Goal: Information Seeking & Learning: Learn about a topic

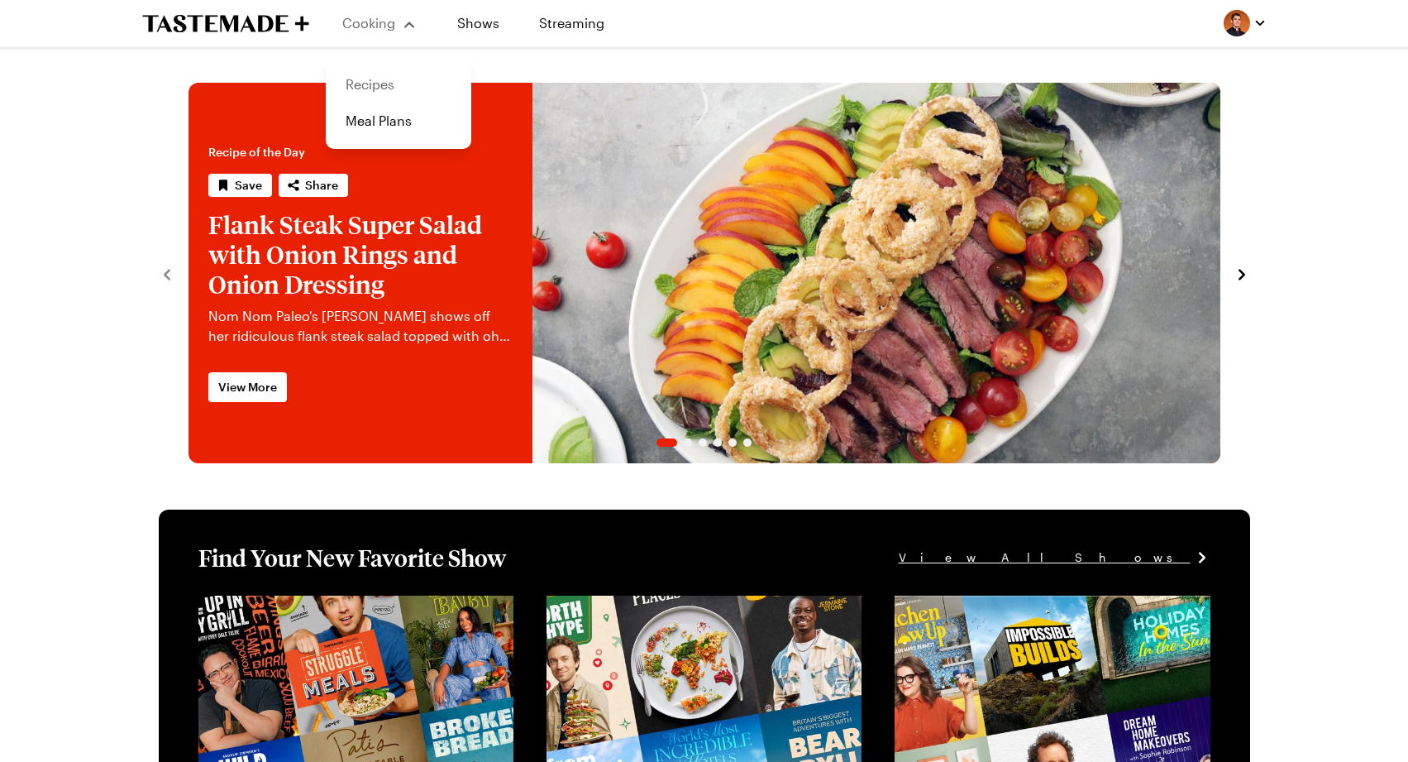
click at [380, 84] on link "Recipes" at bounding box center [399, 84] width 126 height 36
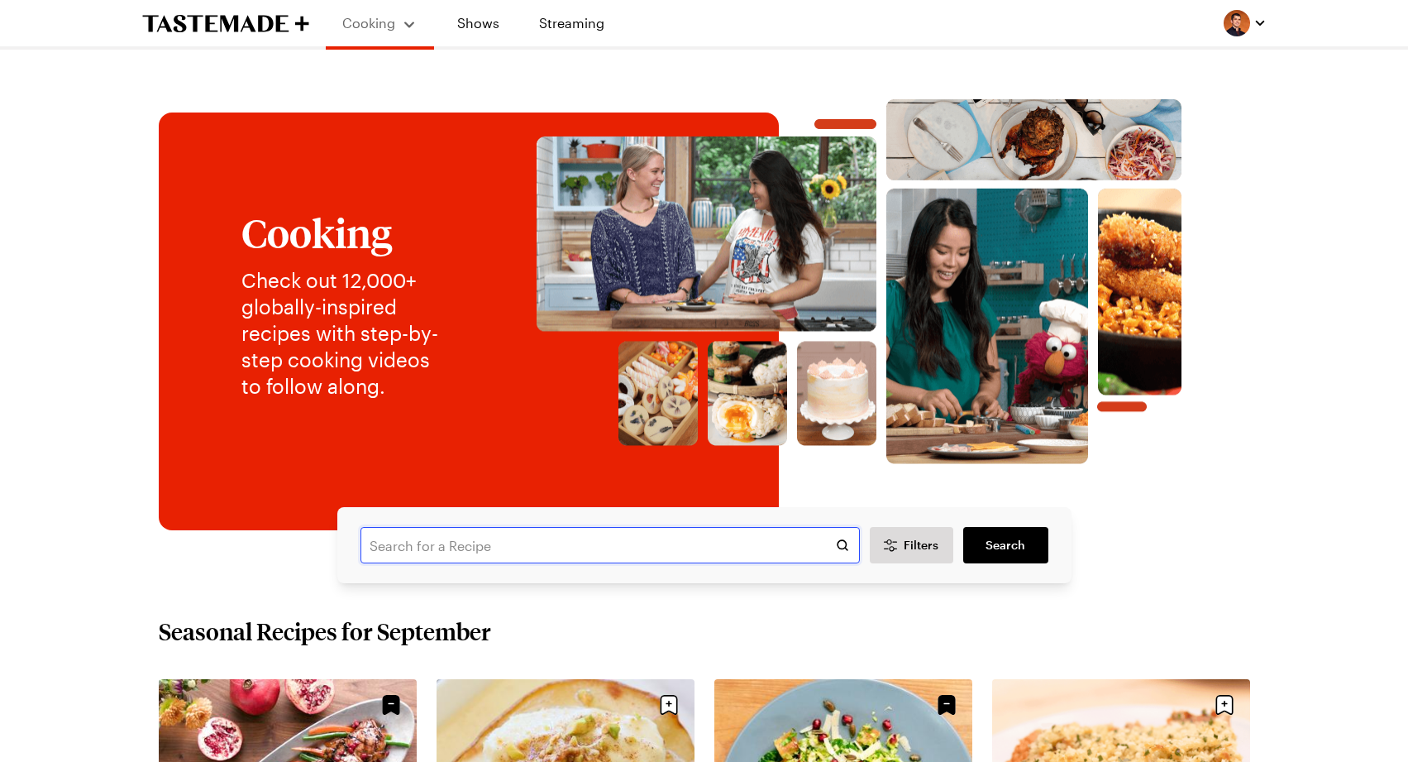
click at [632, 547] on input "text" at bounding box center [610, 545] width 499 height 36
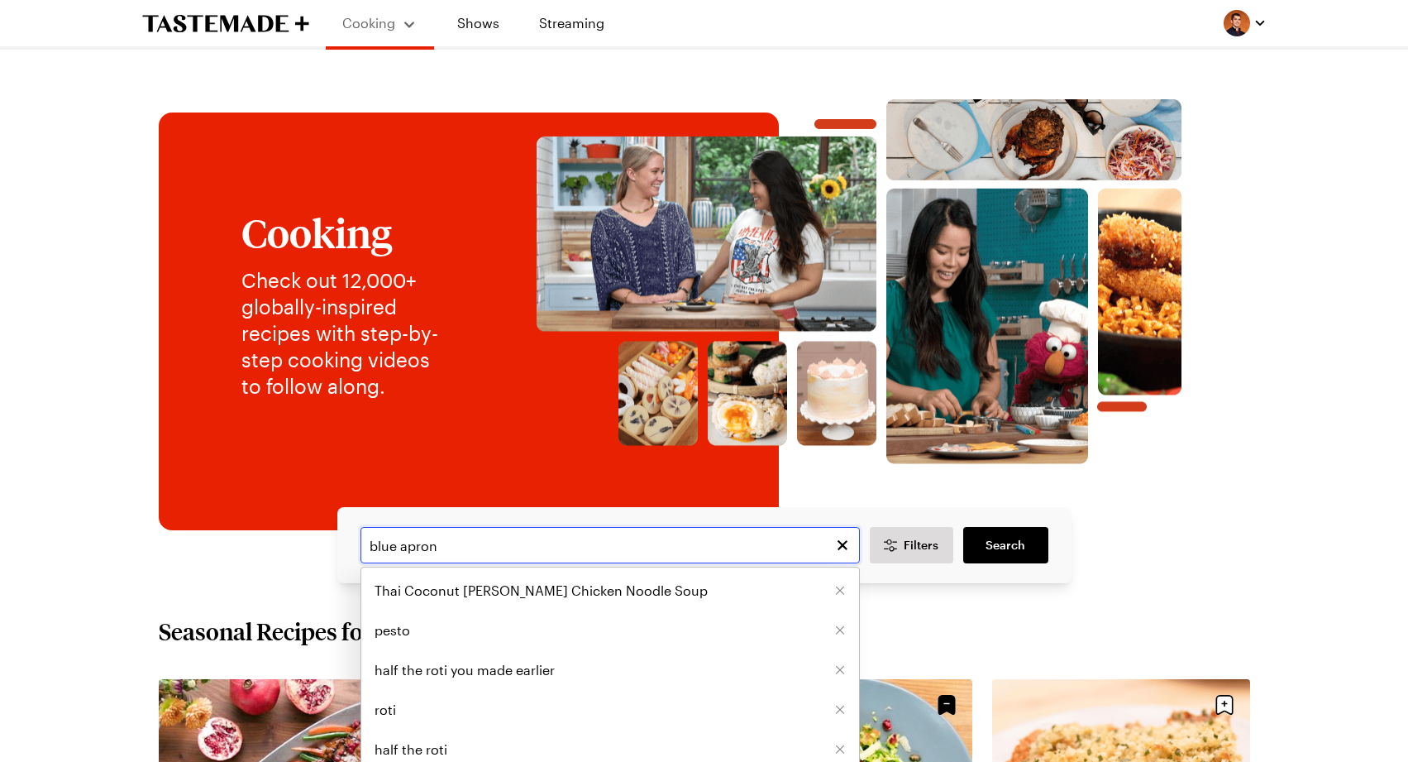
type input "blue apron"
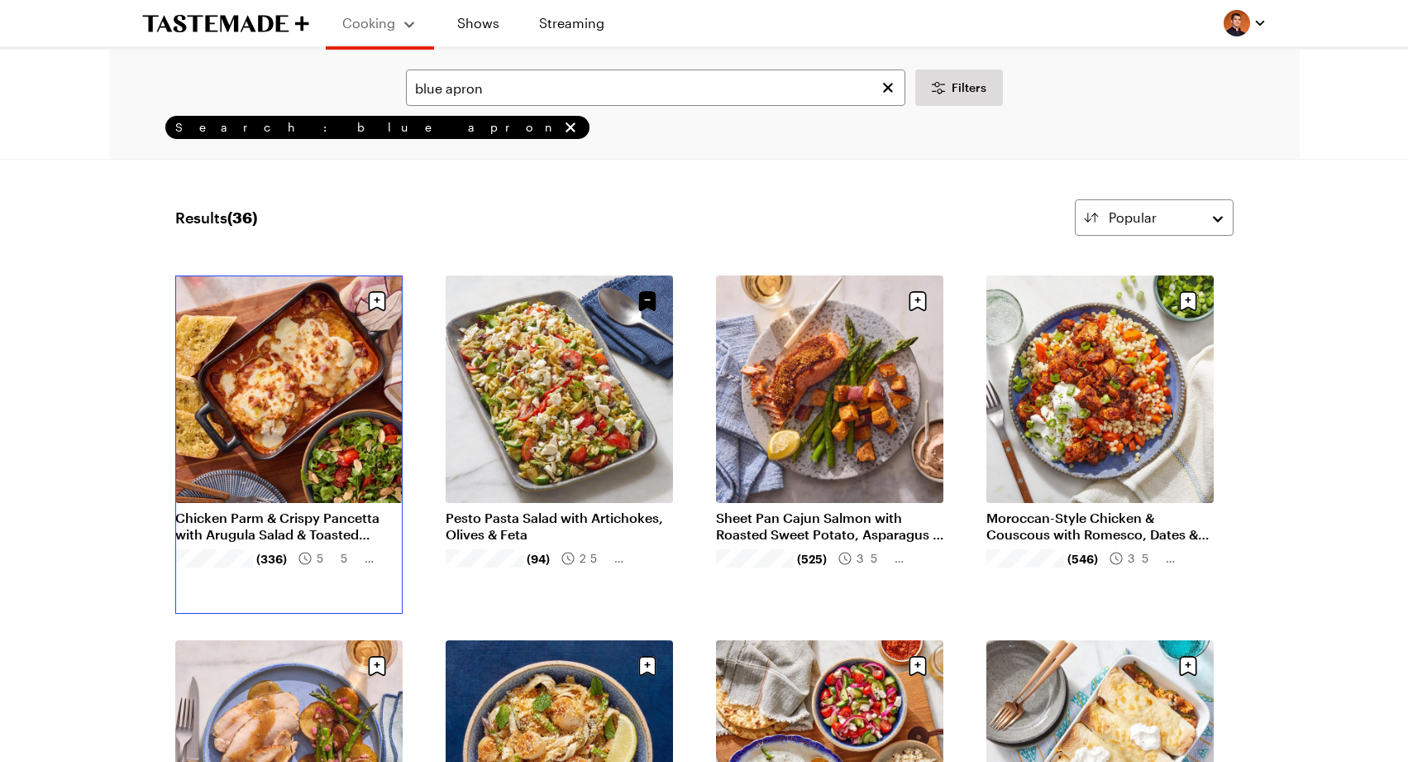
click at [364, 509] on link "Chicken Parm & Crispy Pancetta with Arugula Salad & Toasted Baguette" at bounding box center [288, 525] width 227 height 33
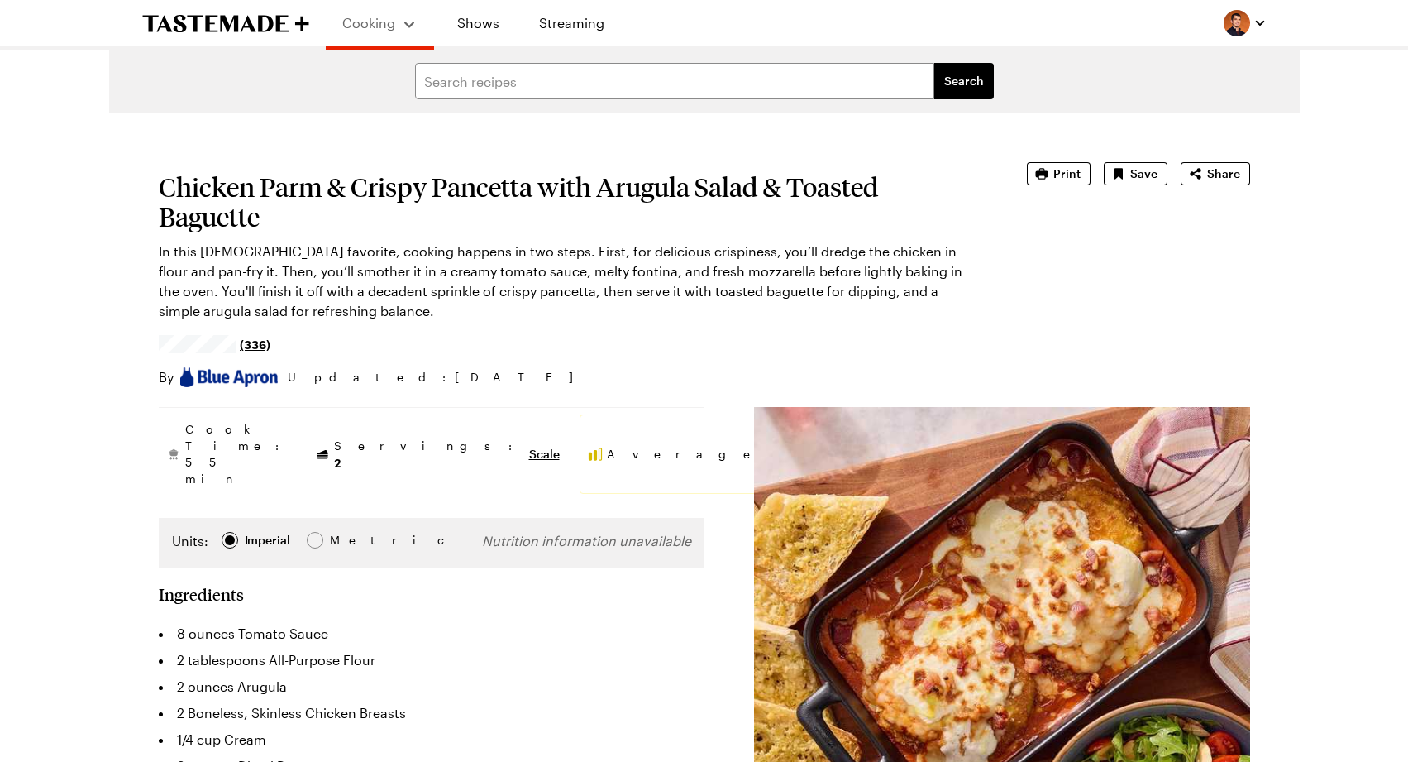
type textarea "x"
